Goal: Task Accomplishment & Management: Use online tool/utility

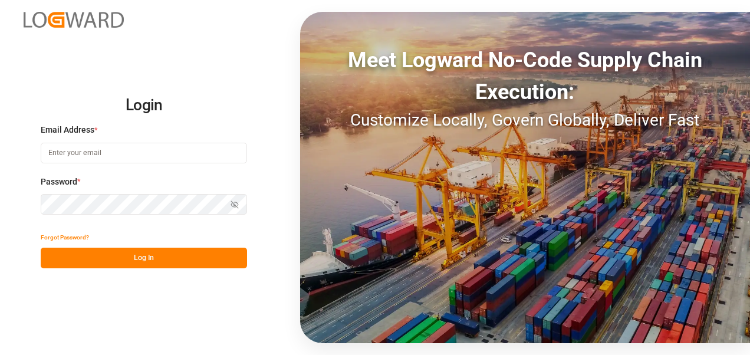
click at [121, 154] on input at bounding box center [144, 153] width 206 height 21
type input "[PERSON_NAME][EMAIL_ADDRESS][PERSON_NAME][DOMAIN_NAME]"
click at [132, 252] on button "Log In" at bounding box center [144, 258] width 206 height 21
click at [232, 203] on icon "button" at bounding box center [235, 204] width 8 height 8
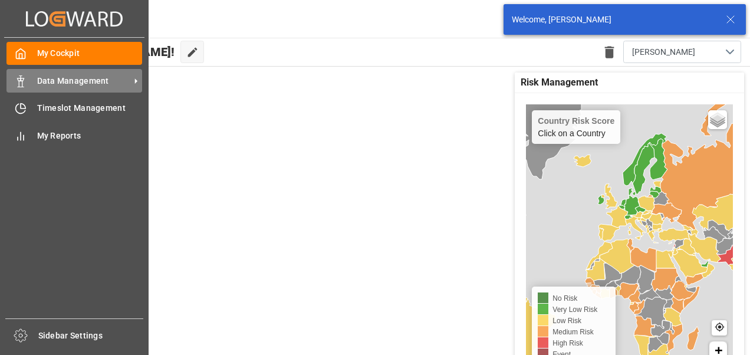
click at [31, 83] on div "Data Management Data Management" at bounding box center [74, 80] width 136 height 23
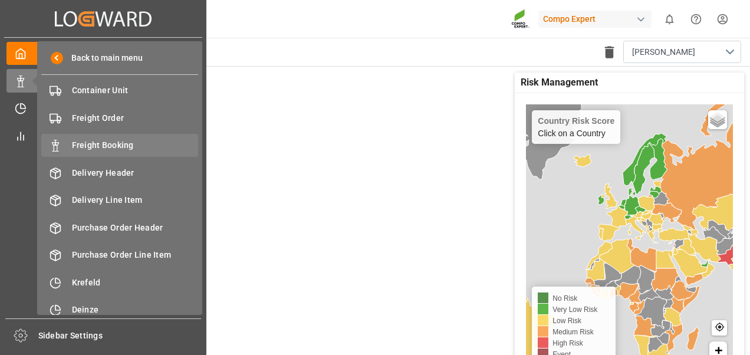
click at [98, 149] on span "Freight Booking" at bounding box center [135, 145] width 127 height 12
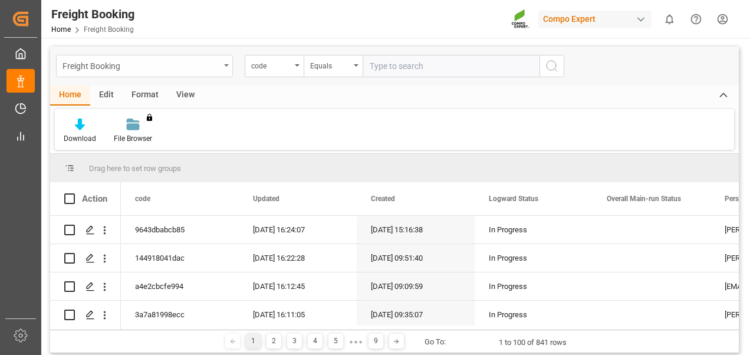
click at [108, 66] on div "Freight Booking" at bounding box center [140, 65] width 157 height 15
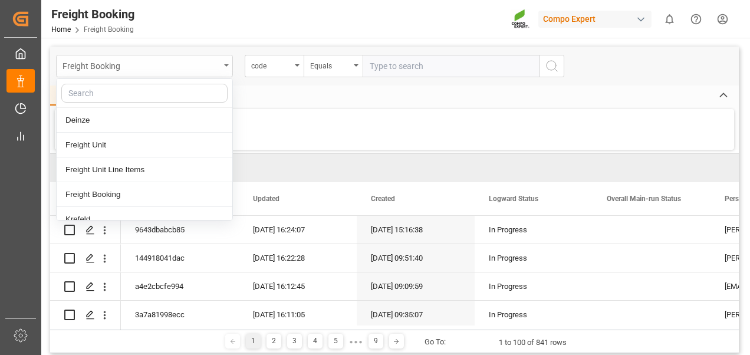
click at [108, 66] on div "Freight Booking" at bounding box center [140, 65] width 157 height 15
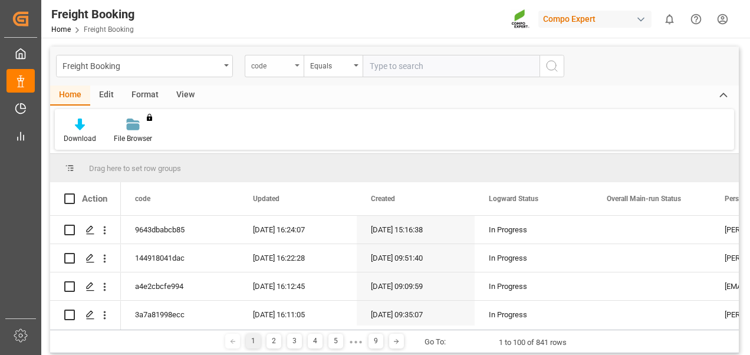
click at [275, 62] on div "code" at bounding box center [271, 65] width 40 height 14
click at [298, 62] on div "code" at bounding box center [274, 66] width 59 height 22
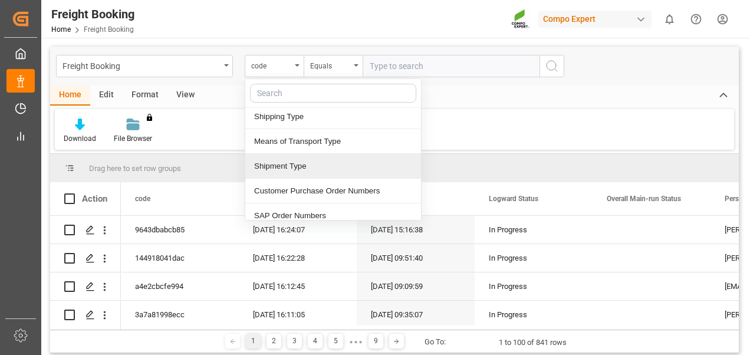
scroll to position [236, 0]
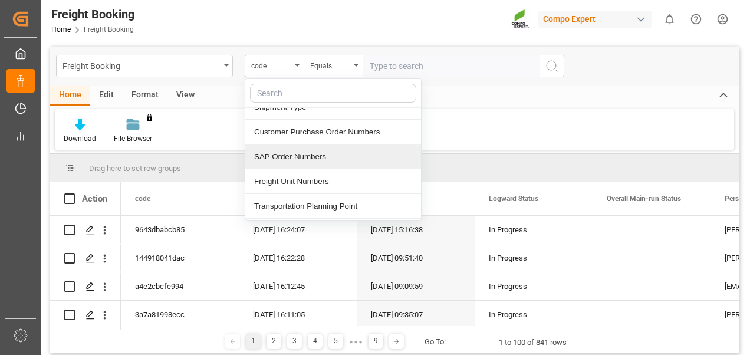
click at [315, 158] on div "SAP Order Numbers" at bounding box center [333, 156] width 176 height 25
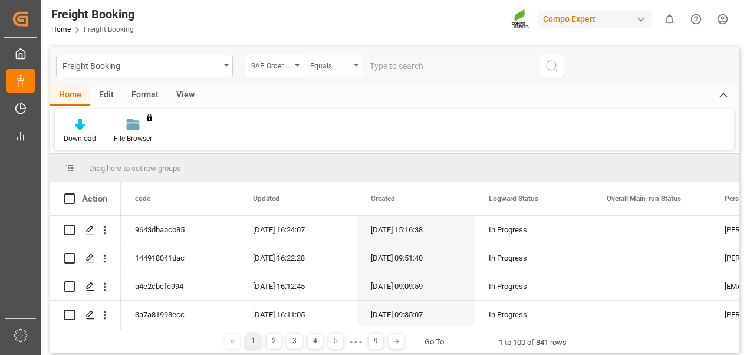
click at [355, 67] on div "Equals" at bounding box center [333, 66] width 59 height 22
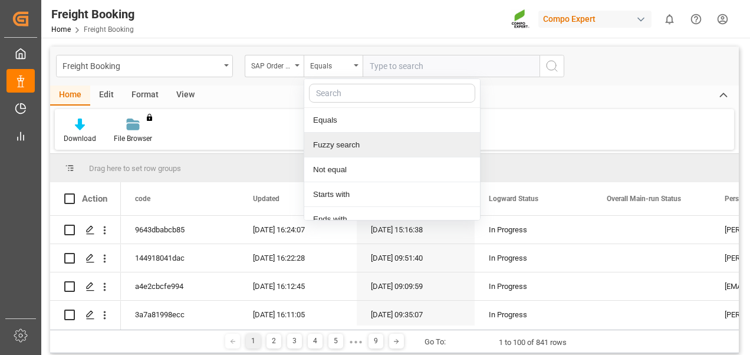
click at [340, 143] on div "Fuzzy search" at bounding box center [392, 145] width 176 height 25
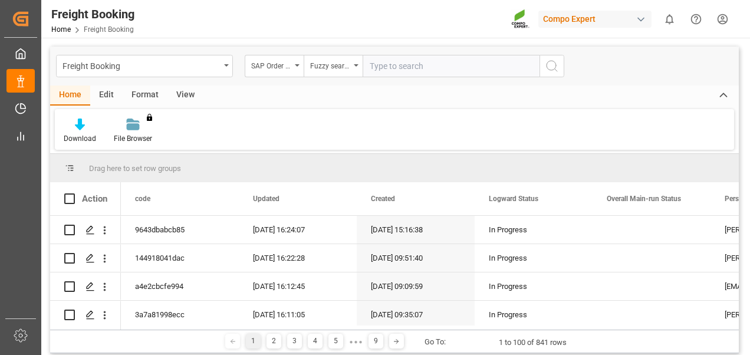
paste input "2000000239 (2) 2x20‘ Container"
drag, startPoint x: 368, startPoint y: 68, endPoint x: 509, endPoint y: 59, distance: 140.6
click at [509, 59] on input "2000000239 (2) 2x20‘ Container" at bounding box center [451, 66] width 177 height 22
paste input "1252"
type input "2000001252"
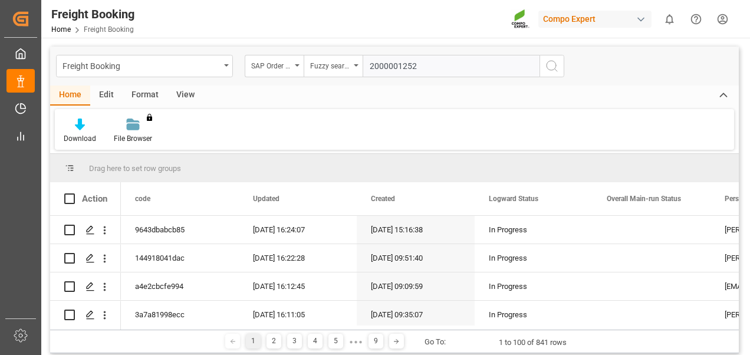
click at [549, 67] on icon "search button" at bounding box center [552, 66] width 14 height 14
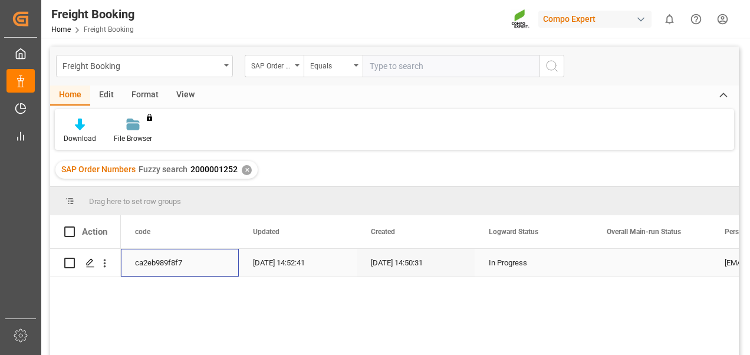
click at [144, 256] on div "ca2eb989f8f7" at bounding box center [180, 263] width 118 height 28
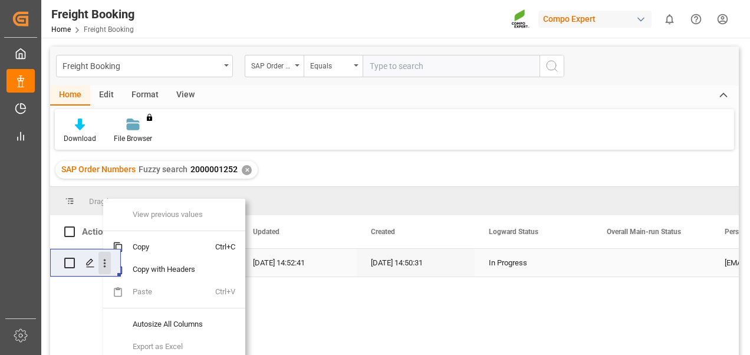
click at [110, 262] on icon "open menu" at bounding box center [104, 263] width 12 height 12
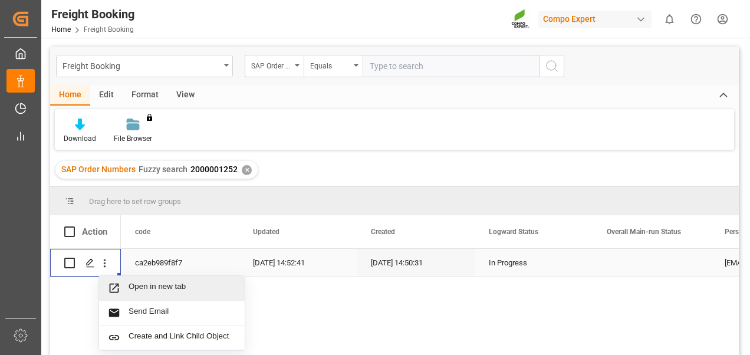
click at [122, 284] on span "Press SPACE to select this row." at bounding box center [118, 288] width 21 height 12
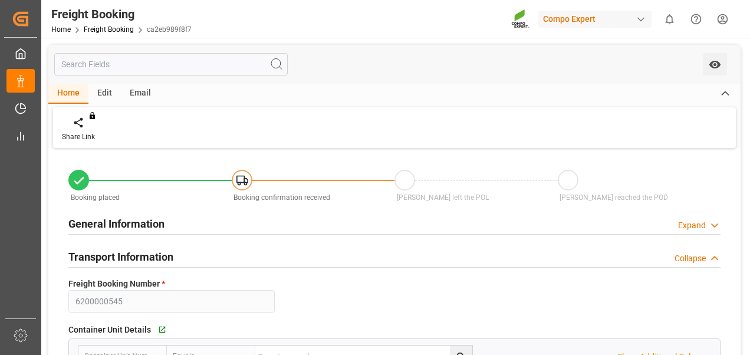
type input "KRPUS"
type input "0"
type input "108486"
type input "[DATE] 01:00"
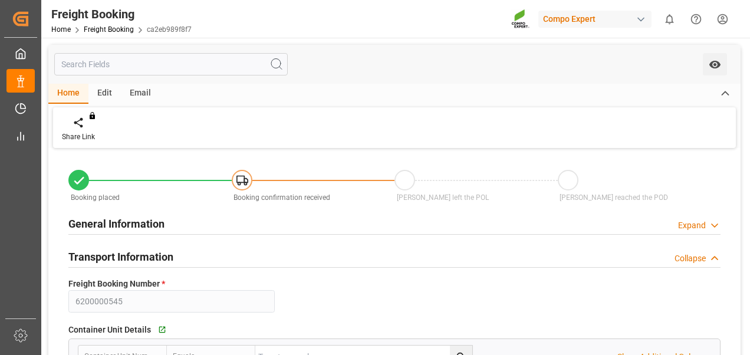
type input "[DATE] 14:50"
type input "[DATE] 14:52"
